Goal: Register for event/course

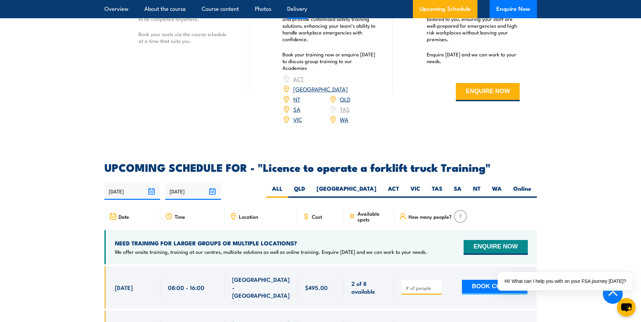
scroll to position [979, 0]
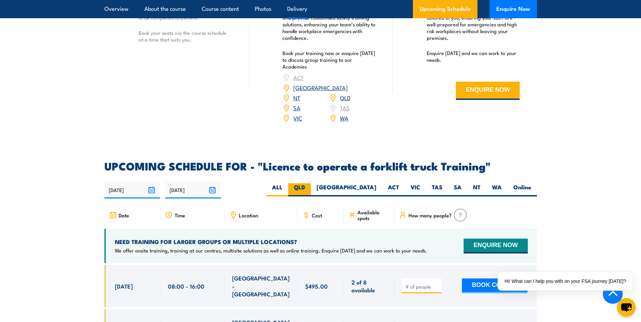
click at [311, 183] on label "QLD" at bounding box center [299, 189] width 23 height 13
click at [309, 183] on input "QLD" at bounding box center [307, 185] width 4 height 4
radio input "true"
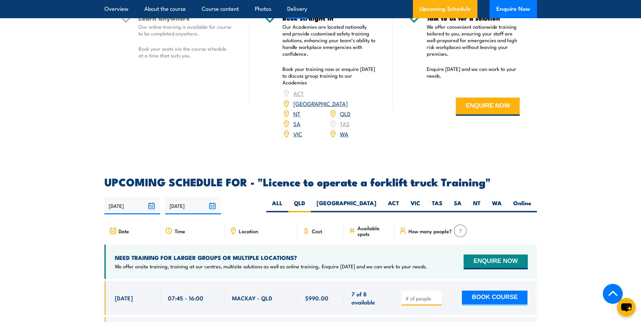
scroll to position [962, 0]
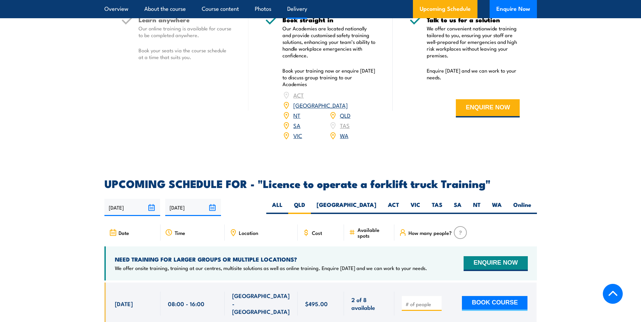
scroll to position [979, 0]
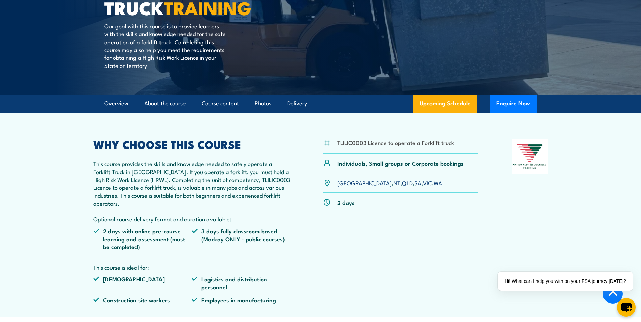
scroll to position [135, 0]
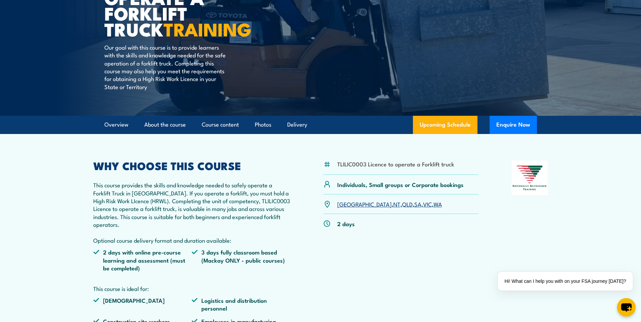
scroll to position [101, 0]
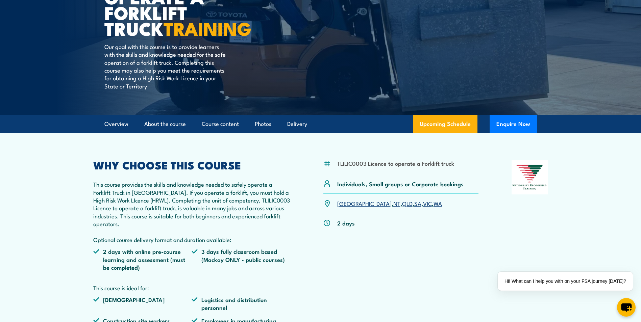
click at [402, 205] on link "QLD" at bounding box center [407, 203] width 10 height 8
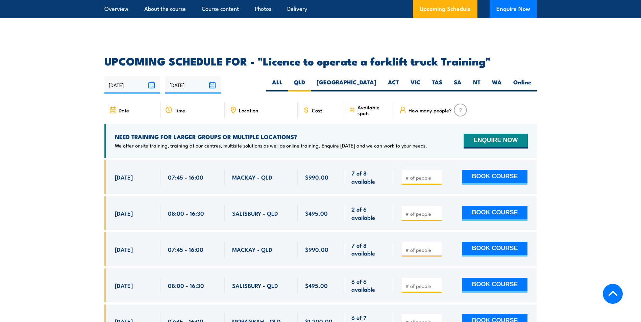
scroll to position [1130, 0]
